Goal: Transaction & Acquisition: Purchase product/service

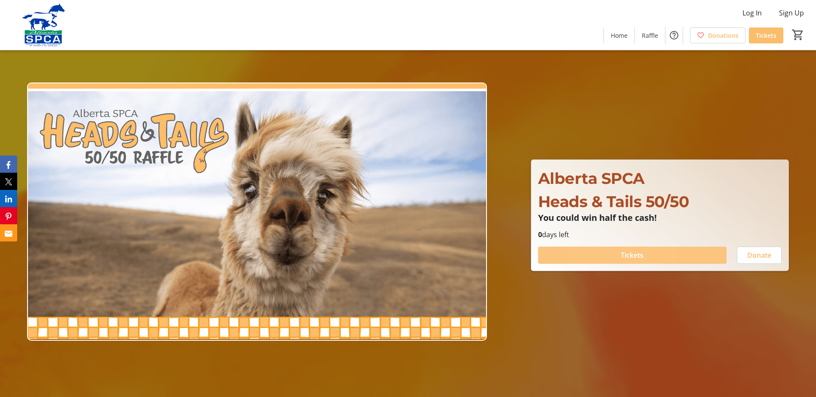
click at [592, 254] on span at bounding box center [632, 255] width 188 height 21
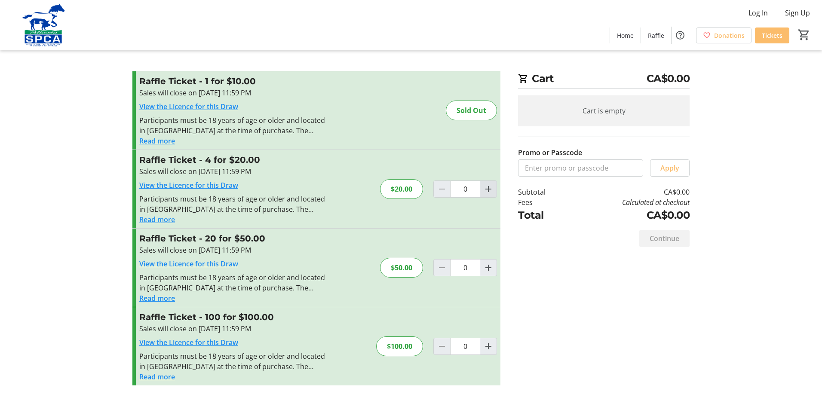
click at [488, 189] on mat-icon "Increment by one" at bounding box center [488, 189] width 10 height 10
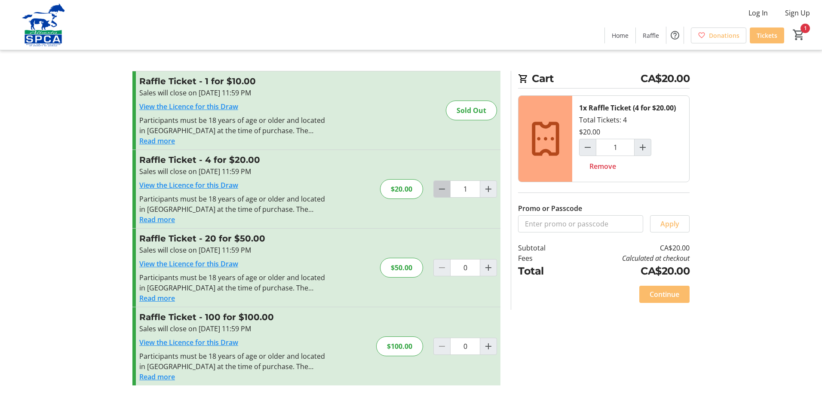
click at [439, 190] on mat-icon "Decrement by one" at bounding box center [442, 189] width 10 height 10
type input "0"
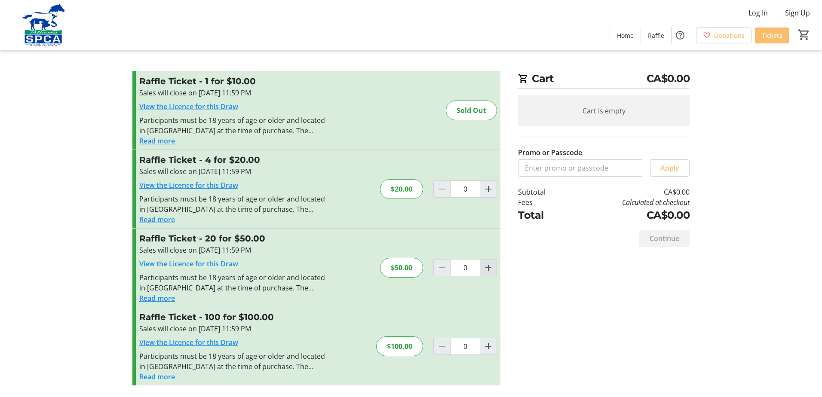
click at [489, 267] on mat-icon "Increment by one" at bounding box center [488, 268] width 10 height 10
type input "1"
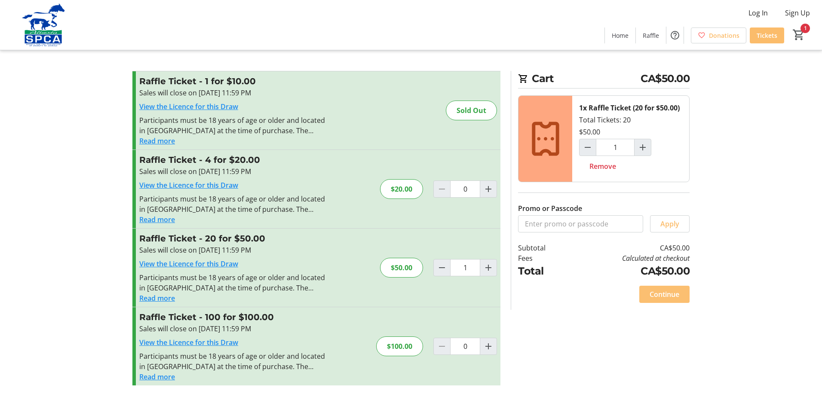
click at [665, 297] on span "Continue" at bounding box center [665, 294] width 30 height 10
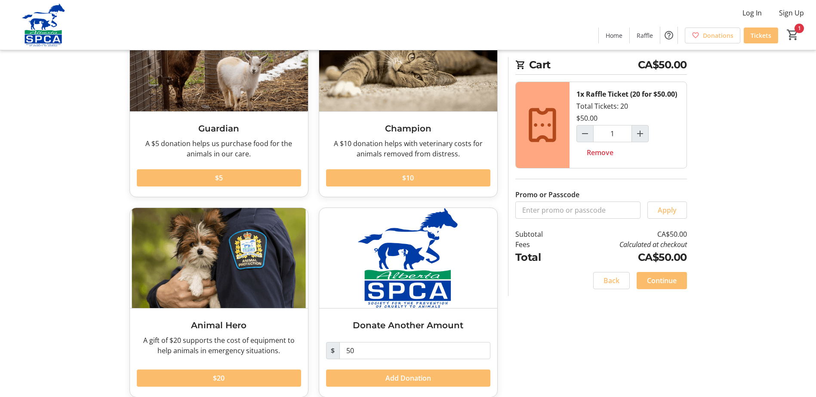
scroll to position [97, 0]
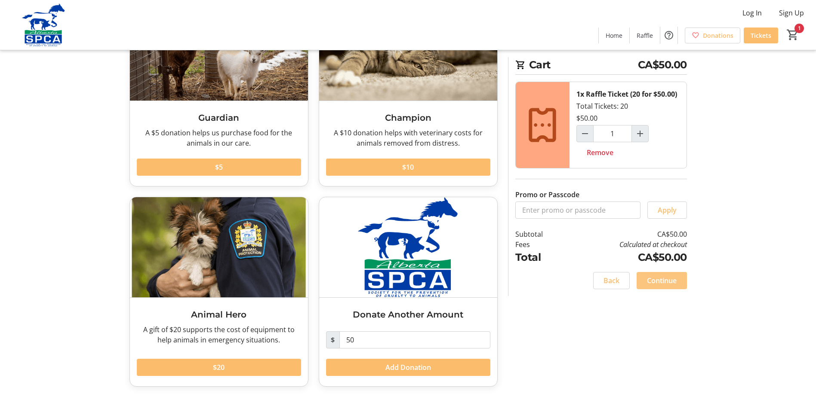
click at [645, 282] on span at bounding box center [661, 280] width 50 height 21
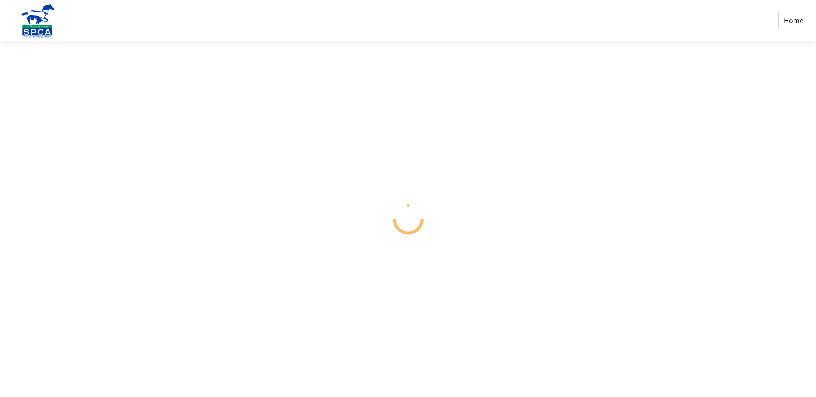
select select "CA"
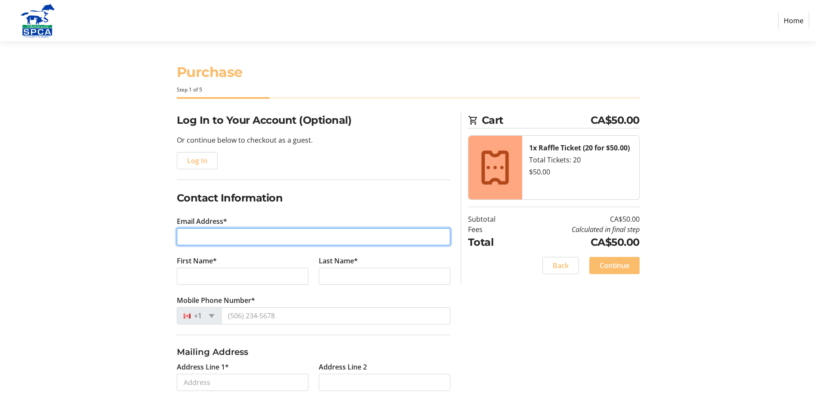
click at [229, 239] on input "Email Address*" at bounding box center [313, 236] width 273 height 17
type input "[EMAIL_ADDRESS][DOMAIN_NAME]"
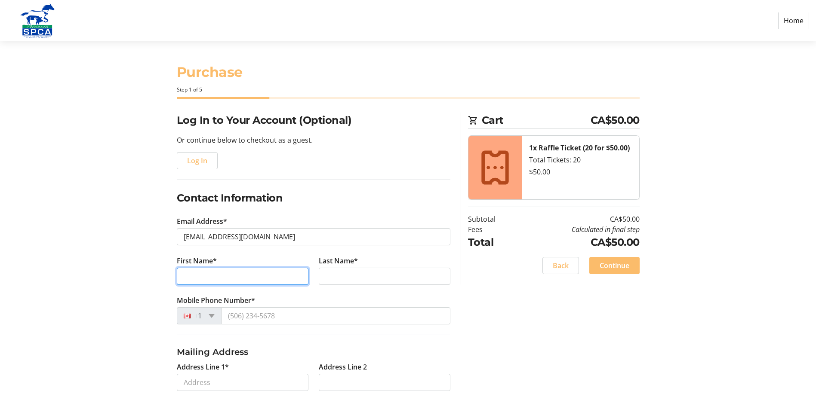
type input "[PERSON_NAME]"
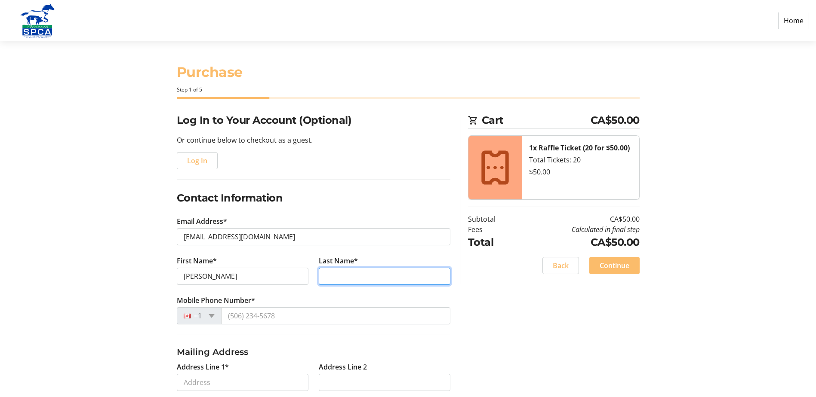
type input "[PERSON_NAME]"
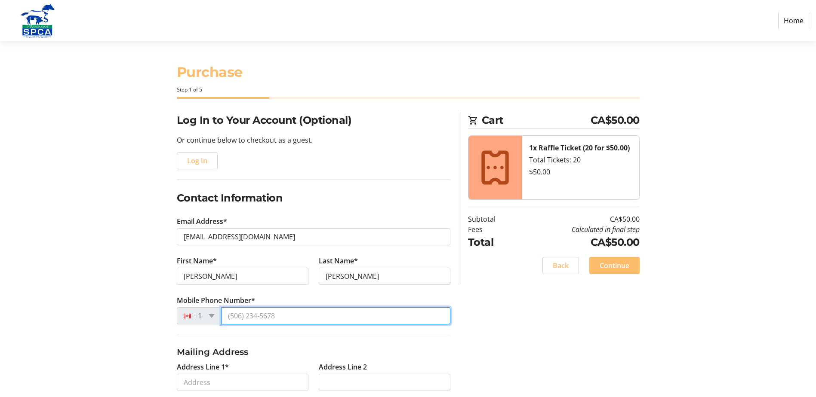
type input "[PHONE_NUMBER]"
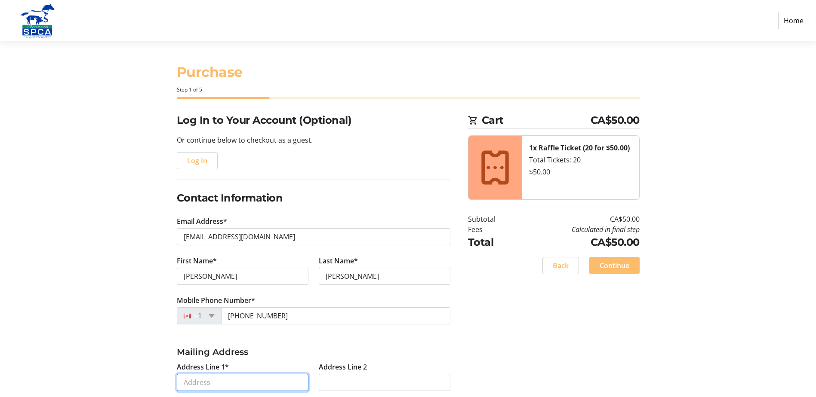
type input "[STREET_ADDRESS]"
type input "Fort [PERSON_NAME]"
select select "AB"
type input "T9K 0H5"
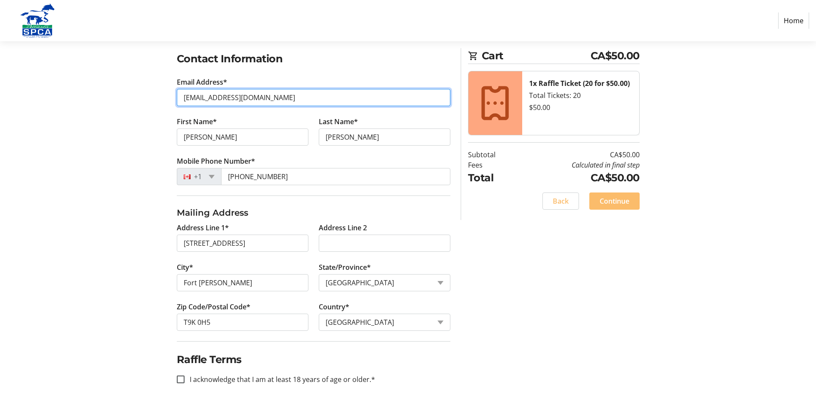
scroll to position [147, 0]
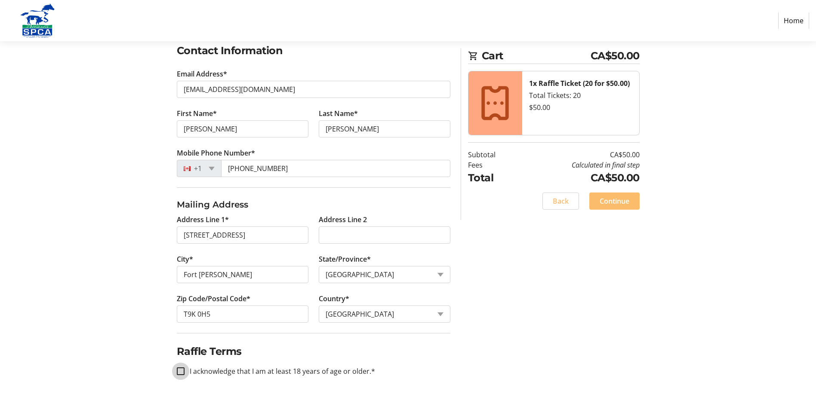
click at [179, 369] on input "I acknowledge that I am at least 18 years of age or older.*" at bounding box center [181, 372] width 8 height 8
checkbox input "true"
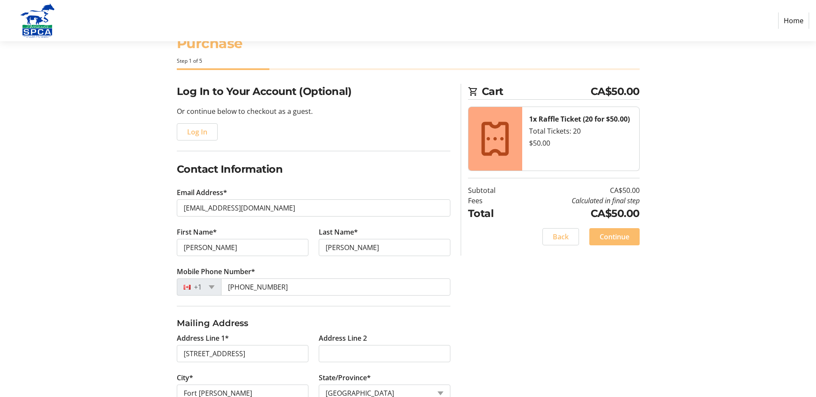
scroll to position [18, 0]
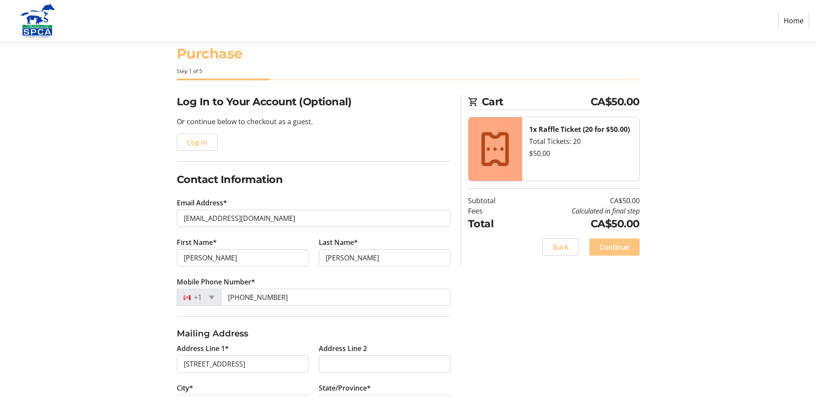
click at [604, 249] on span "Continue" at bounding box center [614, 247] width 30 height 10
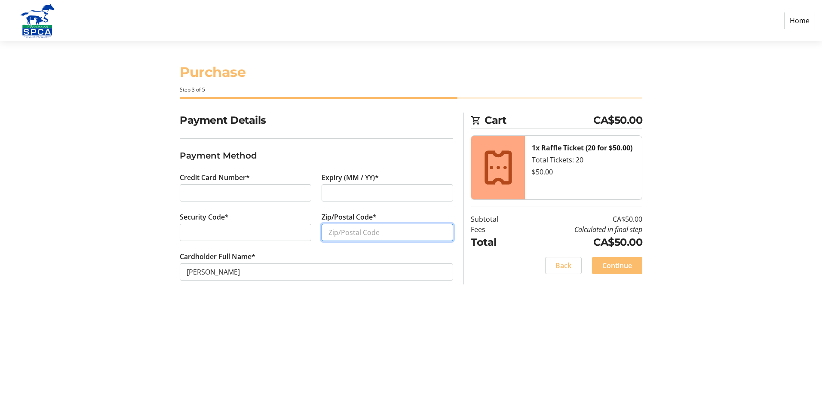
click at [344, 233] on input "Zip/Postal Code*" at bounding box center [388, 232] width 132 height 17
type input "T9K0H5"
click at [325, 194] on div at bounding box center [388, 192] width 132 height 17
click at [374, 313] on div "Purchase Step 3 of 5 Cart CA$50.00 1x Raffle Ticket (20 for $50.00) Total Ticke…" at bounding box center [410, 219] width 567 height 356
click at [603, 264] on span "Continue" at bounding box center [617, 266] width 30 height 10
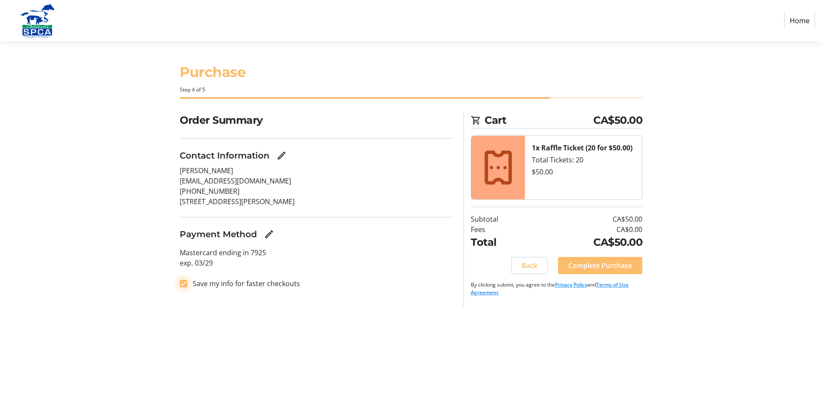
drag, startPoint x: 184, startPoint y: 283, endPoint x: 191, endPoint y: 285, distance: 7.2
click at [184, 283] on input "Save my info for faster checkouts" at bounding box center [184, 284] width 8 height 8
checkbox input "false"
click at [609, 268] on span "Complete Purchase" at bounding box center [600, 266] width 64 height 10
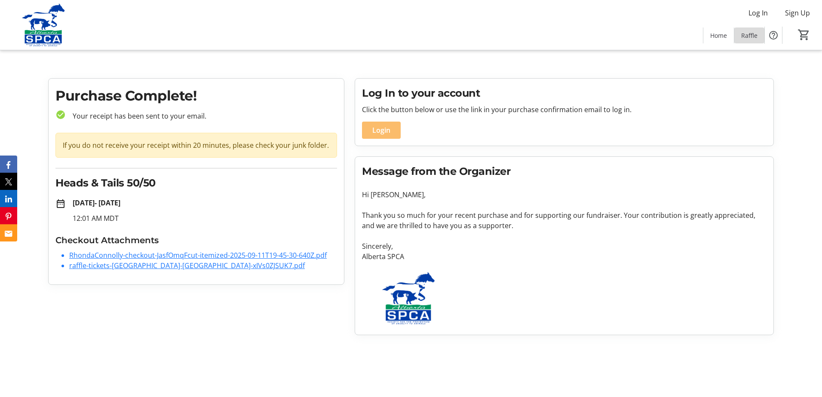
click at [742, 35] on span "Raffle" at bounding box center [749, 35] width 16 height 9
